Goal: Use online tool/utility

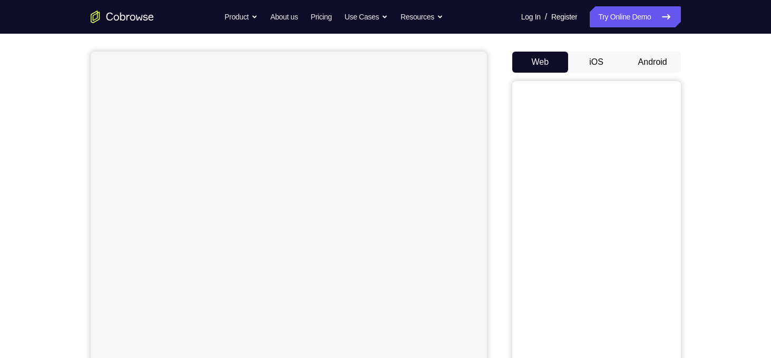
click at [649, 69] on button "Android" at bounding box center [653, 62] width 56 height 21
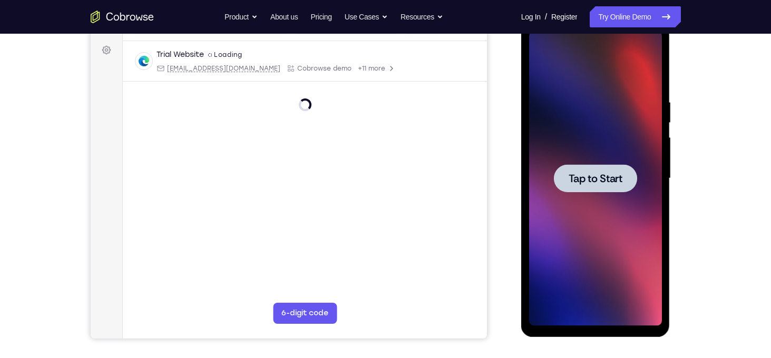
scroll to position [153, 0]
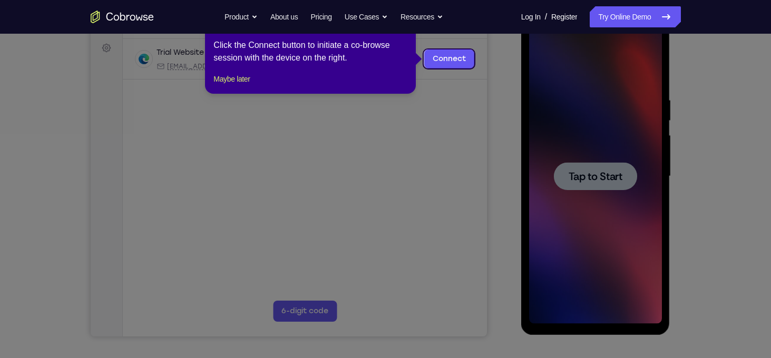
click at [607, 179] on icon at bounding box center [389, 179] width 779 height 358
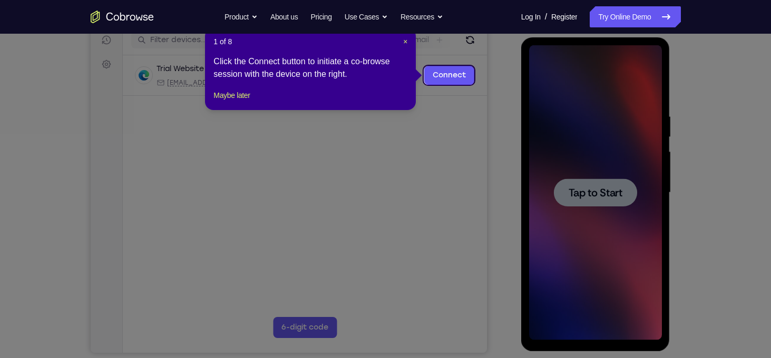
scroll to position [137, 0]
click at [406, 46] on span "×" at bounding box center [405, 42] width 4 height 8
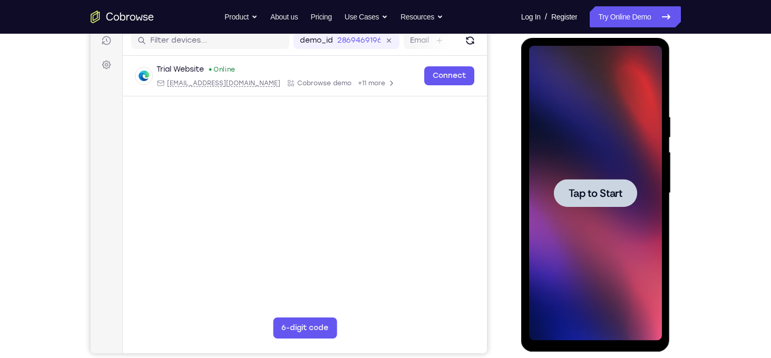
click at [563, 140] on div at bounding box center [595, 193] width 133 height 295
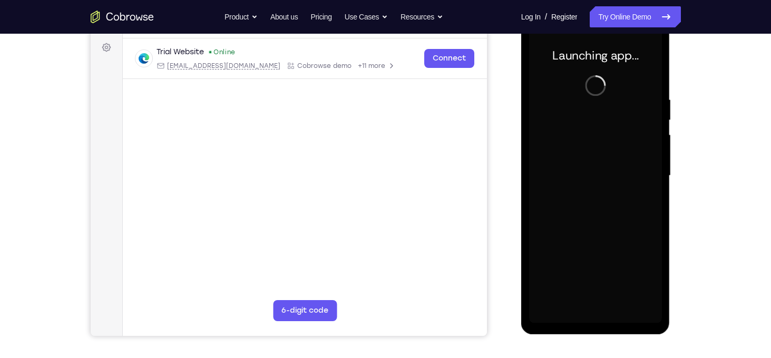
scroll to position [153, 0]
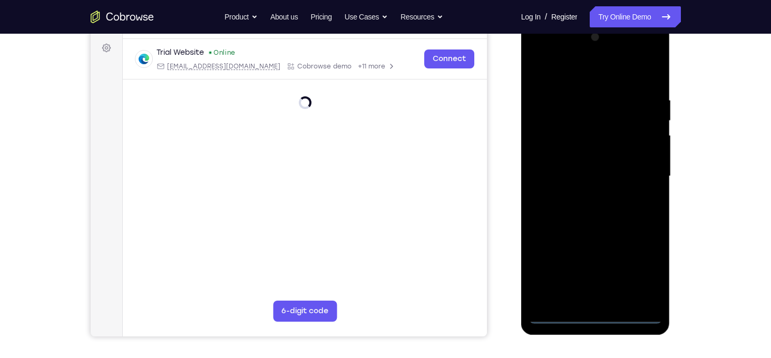
click at [593, 314] on div at bounding box center [595, 176] width 133 height 295
click at [597, 315] on div at bounding box center [595, 176] width 133 height 295
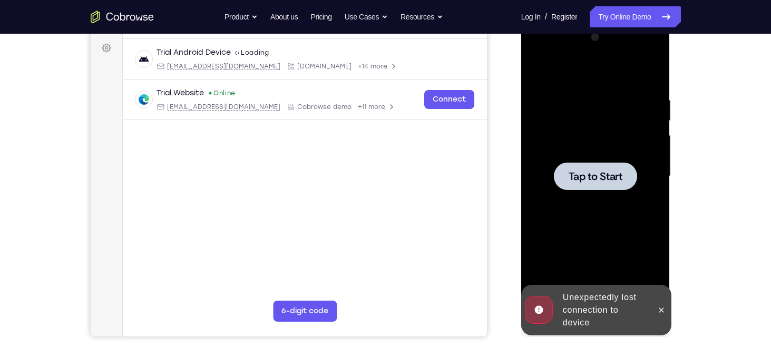
click at [587, 205] on div at bounding box center [595, 176] width 133 height 295
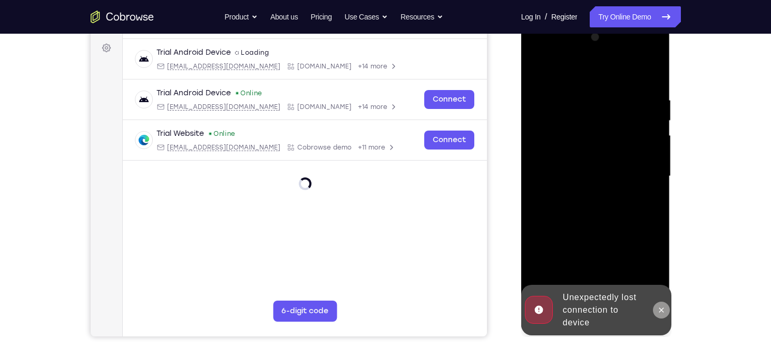
click at [667, 311] on button at bounding box center [661, 310] width 17 height 17
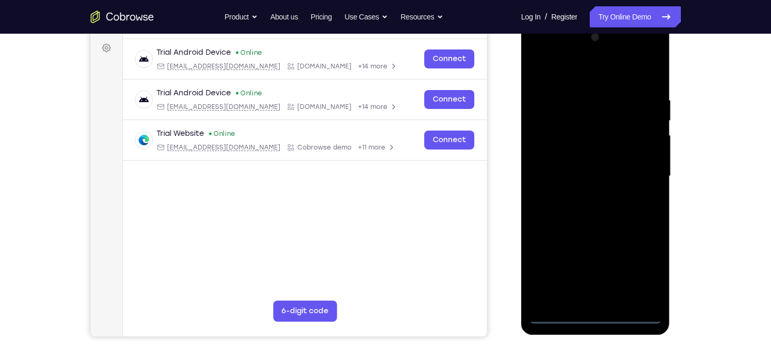
click at [596, 315] on div at bounding box center [595, 176] width 133 height 295
click at [637, 268] on div at bounding box center [595, 176] width 133 height 295
click at [544, 50] on div at bounding box center [595, 176] width 133 height 295
click at [641, 169] on div at bounding box center [595, 176] width 133 height 295
click at [584, 195] on div at bounding box center [595, 176] width 133 height 295
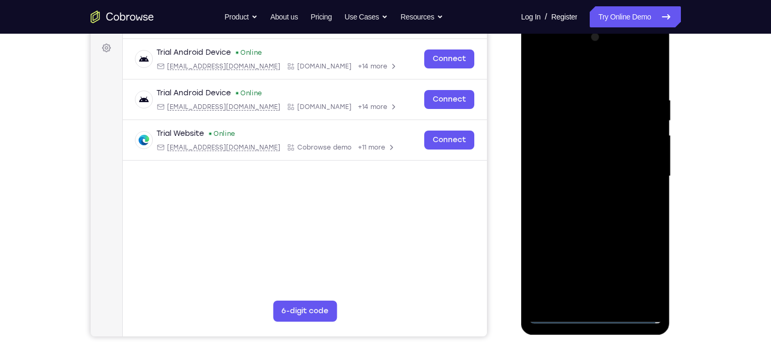
click at [598, 167] on div at bounding box center [595, 176] width 133 height 295
click at [594, 153] on div at bounding box center [595, 176] width 133 height 295
click at [593, 174] on div at bounding box center [595, 176] width 133 height 295
click at [595, 211] on div at bounding box center [595, 176] width 133 height 295
click at [596, 226] on div at bounding box center [595, 176] width 133 height 295
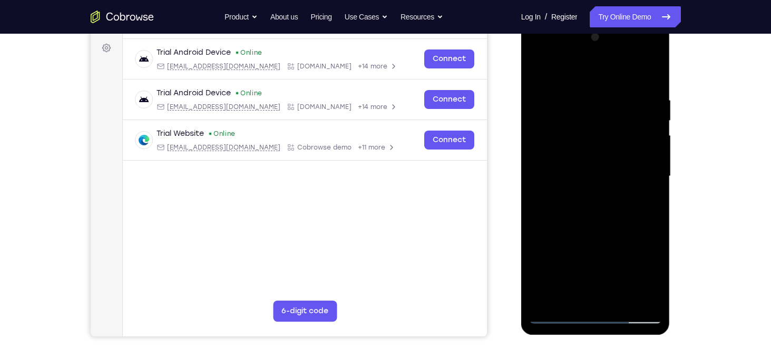
click at [622, 301] on div at bounding box center [595, 176] width 133 height 295
click at [595, 233] on div at bounding box center [595, 176] width 133 height 295
click at [558, 314] on div at bounding box center [595, 176] width 133 height 295
click at [582, 98] on div at bounding box center [595, 176] width 133 height 295
click at [654, 154] on div at bounding box center [595, 176] width 133 height 295
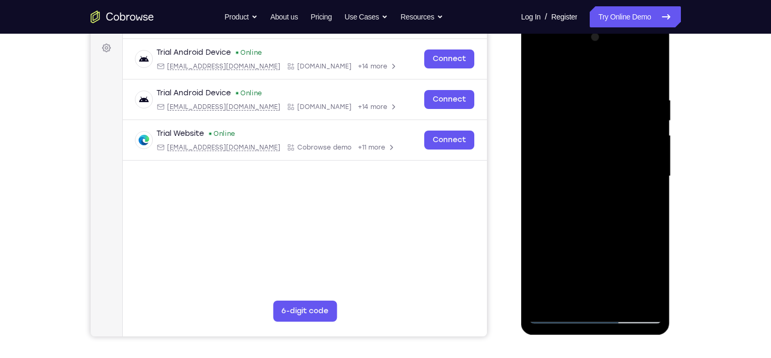
click at [654, 154] on div at bounding box center [595, 176] width 133 height 295
click at [649, 115] on div at bounding box center [595, 176] width 133 height 295
click at [650, 74] on div at bounding box center [595, 176] width 133 height 295
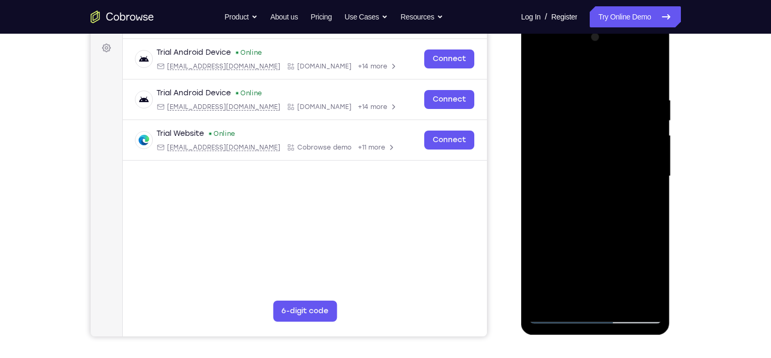
click at [548, 297] on div at bounding box center [595, 176] width 133 height 295
click at [621, 299] on div at bounding box center [595, 176] width 133 height 295
click at [556, 317] on div at bounding box center [595, 176] width 133 height 295
click at [548, 300] on div at bounding box center [595, 176] width 133 height 295
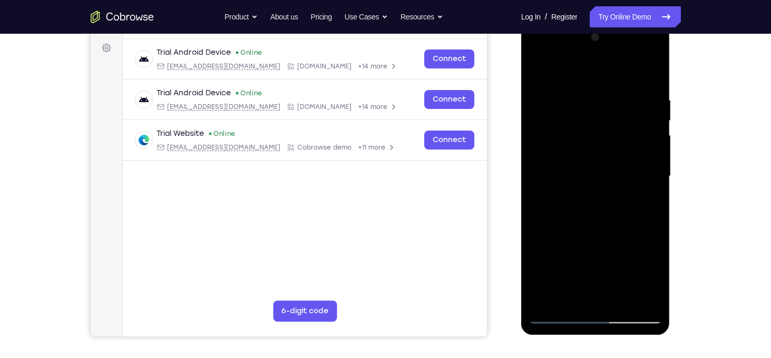
click at [548, 300] on div at bounding box center [595, 176] width 133 height 295
click at [654, 156] on div at bounding box center [595, 176] width 133 height 295
click at [539, 160] on div at bounding box center [595, 176] width 133 height 295
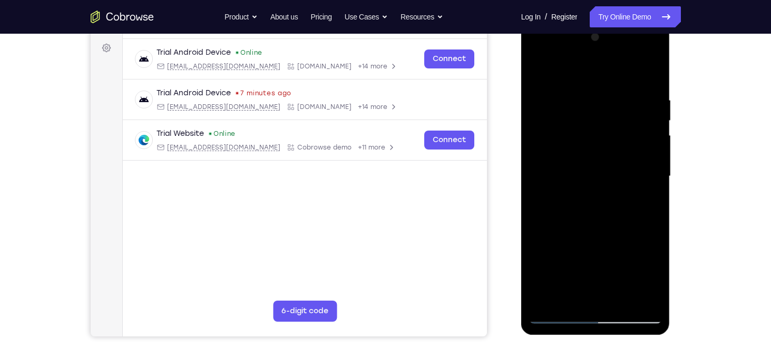
click at [654, 158] on div at bounding box center [595, 176] width 133 height 295
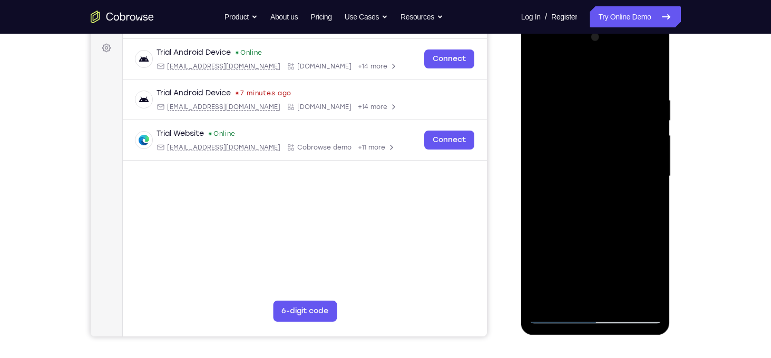
click at [542, 299] on div at bounding box center [595, 176] width 133 height 295
click at [582, 98] on div at bounding box center [595, 176] width 133 height 295
click at [632, 133] on div at bounding box center [595, 176] width 133 height 295
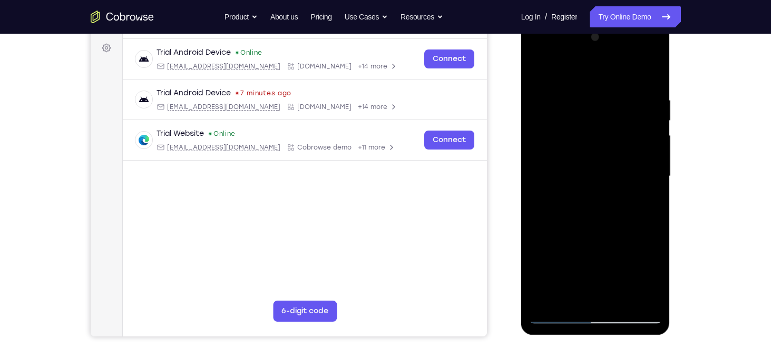
click at [640, 152] on div at bounding box center [595, 176] width 133 height 295
click at [661, 100] on div at bounding box center [595, 176] width 133 height 295
click at [653, 75] on div at bounding box center [595, 176] width 133 height 295
click at [546, 300] on div at bounding box center [595, 176] width 133 height 295
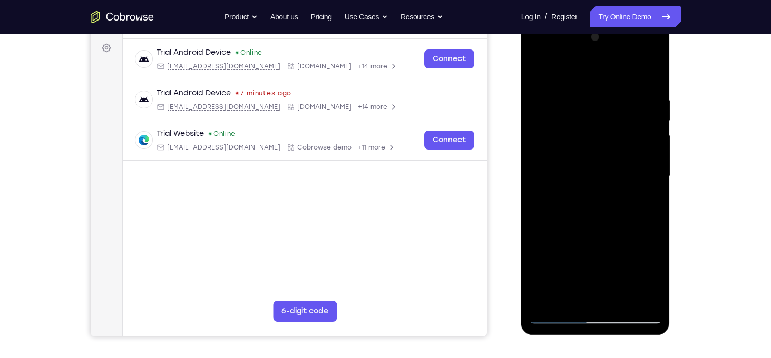
click at [546, 300] on div at bounding box center [595, 176] width 133 height 295
click at [567, 299] on div at bounding box center [595, 176] width 133 height 295
click at [581, 69] on div at bounding box center [595, 176] width 133 height 295
click at [643, 208] on div at bounding box center [595, 176] width 133 height 295
click at [637, 212] on div at bounding box center [595, 176] width 133 height 295
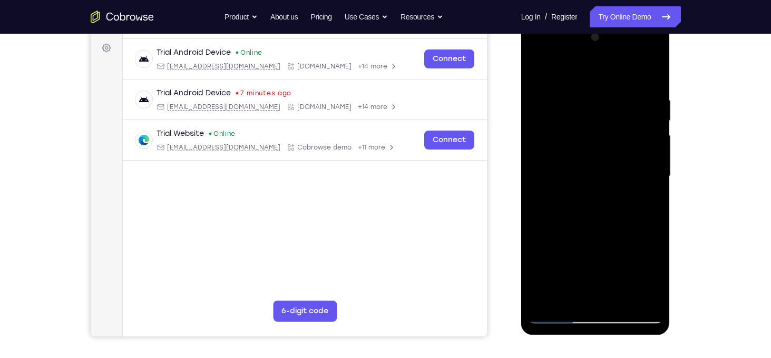
click at [590, 86] on div at bounding box center [595, 176] width 133 height 295
click at [650, 84] on div at bounding box center [595, 176] width 133 height 295
click at [538, 69] on div at bounding box center [595, 176] width 133 height 295
click at [621, 298] on div at bounding box center [595, 176] width 133 height 295
click at [561, 312] on div at bounding box center [595, 176] width 133 height 295
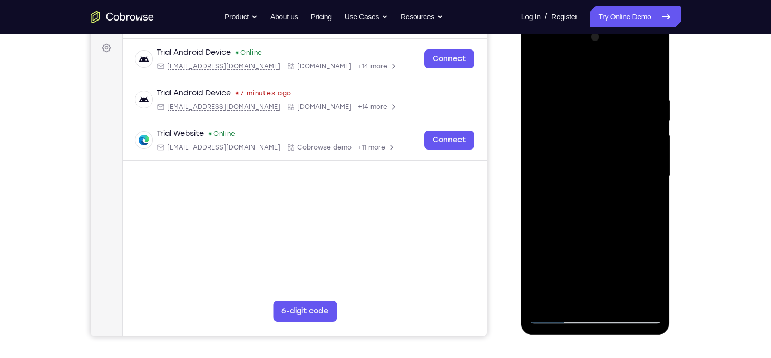
click at [559, 317] on div at bounding box center [595, 176] width 133 height 295
click at [544, 297] on div at bounding box center [595, 176] width 133 height 295
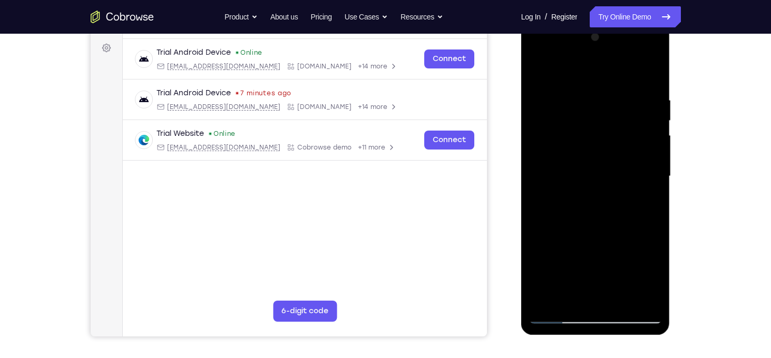
click at [544, 297] on div at bounding box center [595, 176] width 133 height 295
click at [624, 298] on div at bounding box center [595, 176] width 133 height 295
click at [655, 118] on div at bounding box center [595, 176] width 133 height 295
